Goal: Transaction & Acquisition: Purchase product/service

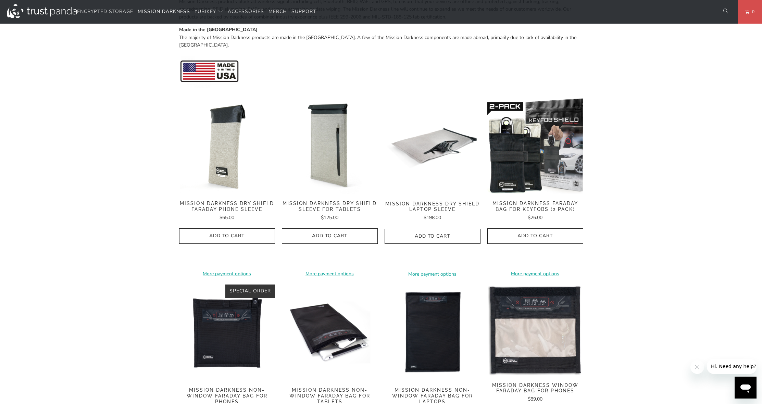
scroll to position [379, 0]
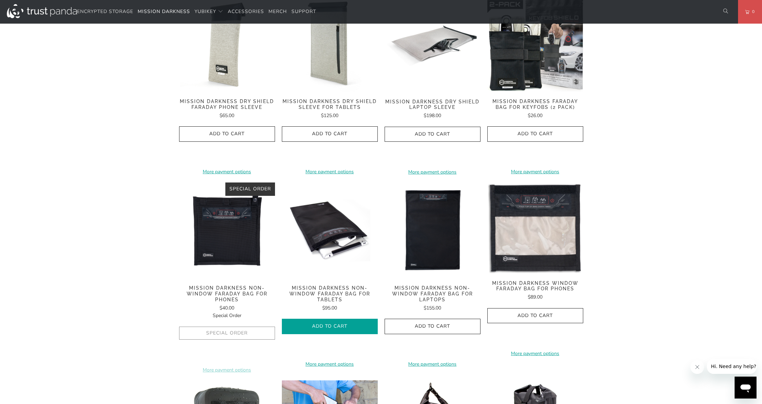
click at [316, 324] on span "Add to Cart" at bounding box center [329, 327] width 81 height 6
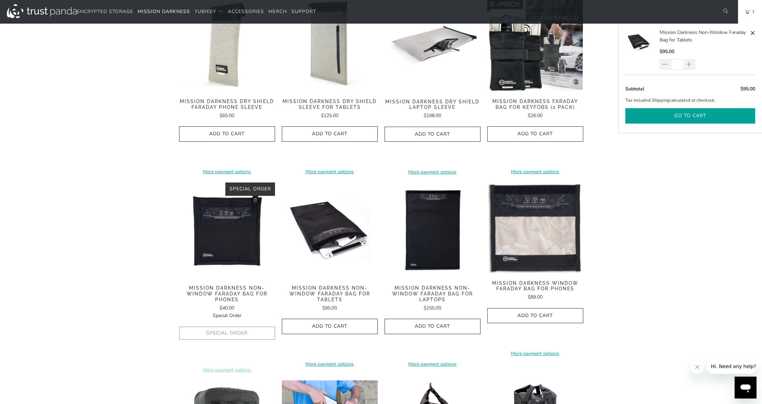
click at [691, 114] on button "Go to cart" at bounding box center [690, 115] width 130 height 15
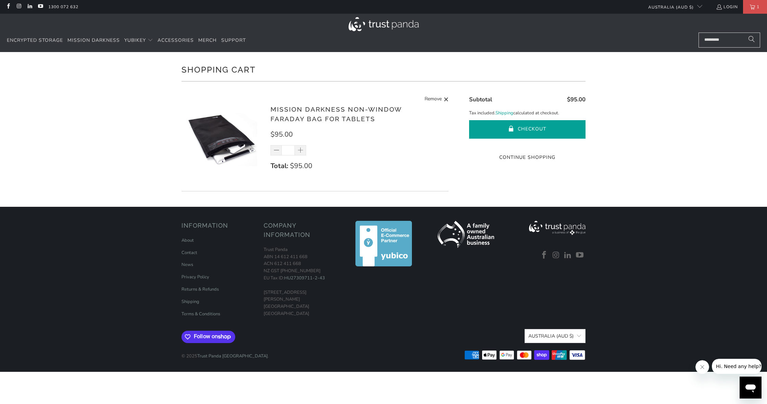
click at [532, 125] on button "Checkout" at bounding box center [527, 129] width 116 height 18
click at [527, 129] on button "Checkout" at bounding box center [527, 129] width 116 height 18
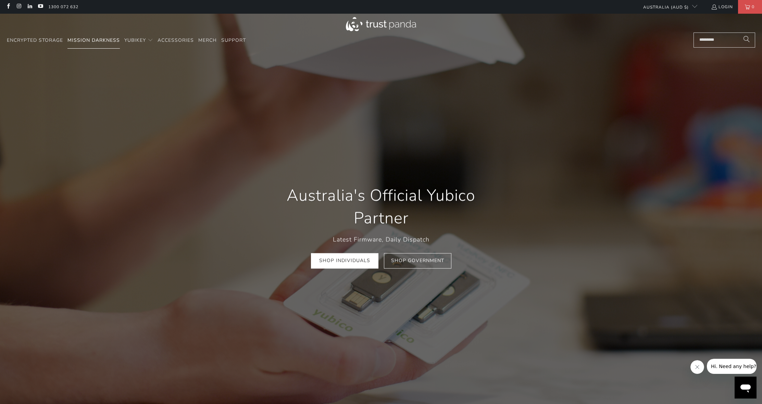
scroll to position [0, 111]
click at [88, 40] on span "Mission Darkness" at bounding box center [93, 40] width 52 height 7
